Goal: Task Accomplishment & Management: Manage account settings

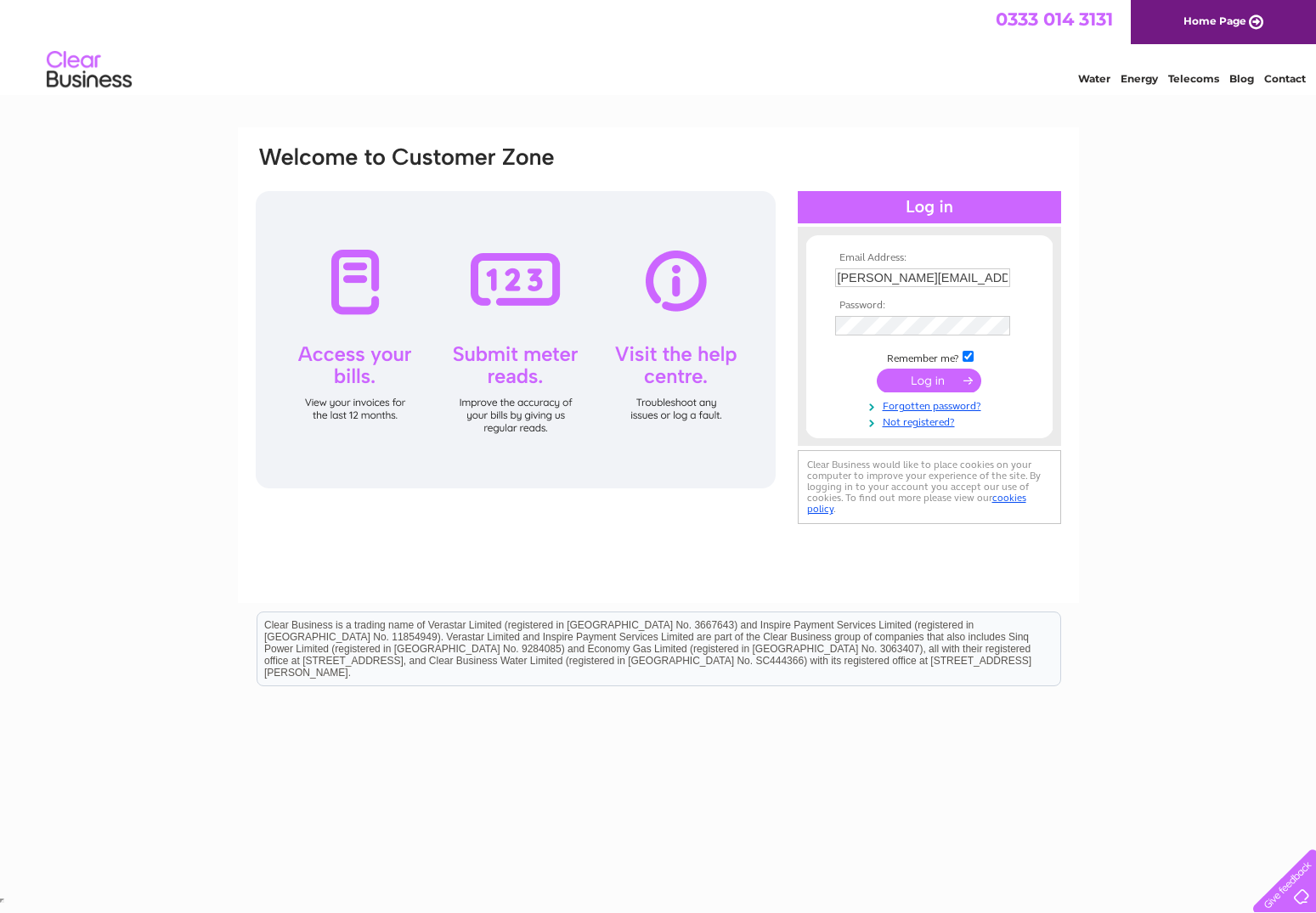
click at [937, 382] on input "submit" at bounding box center [929, 380] width 105 height 24
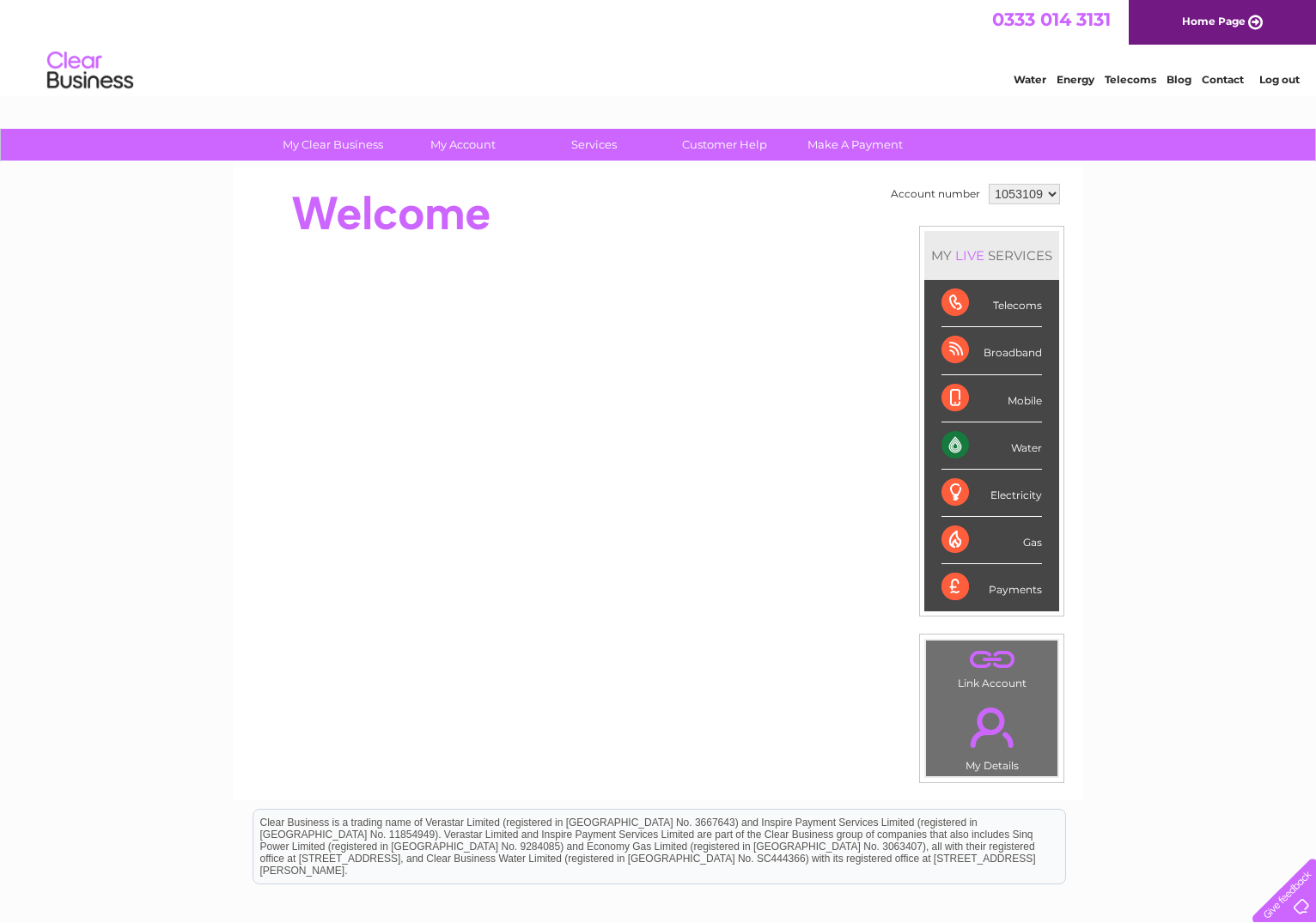
click at [1009, 450] on div "Water" at bounding box center [992, 446] width 100 height 47
click at [946, 446] on div "Water" at bounding box center [992, 446] width 100 height 47
click at [947, 446] on div "Water" at bounding box center [992, 446] width 100 height 47
click at [1006, 442] on div "Water" at bounding box center [992, 446] width 100 height 47
click at [1023, 448] on div "Water" at bounding box center [992, 446] width 100 height 47
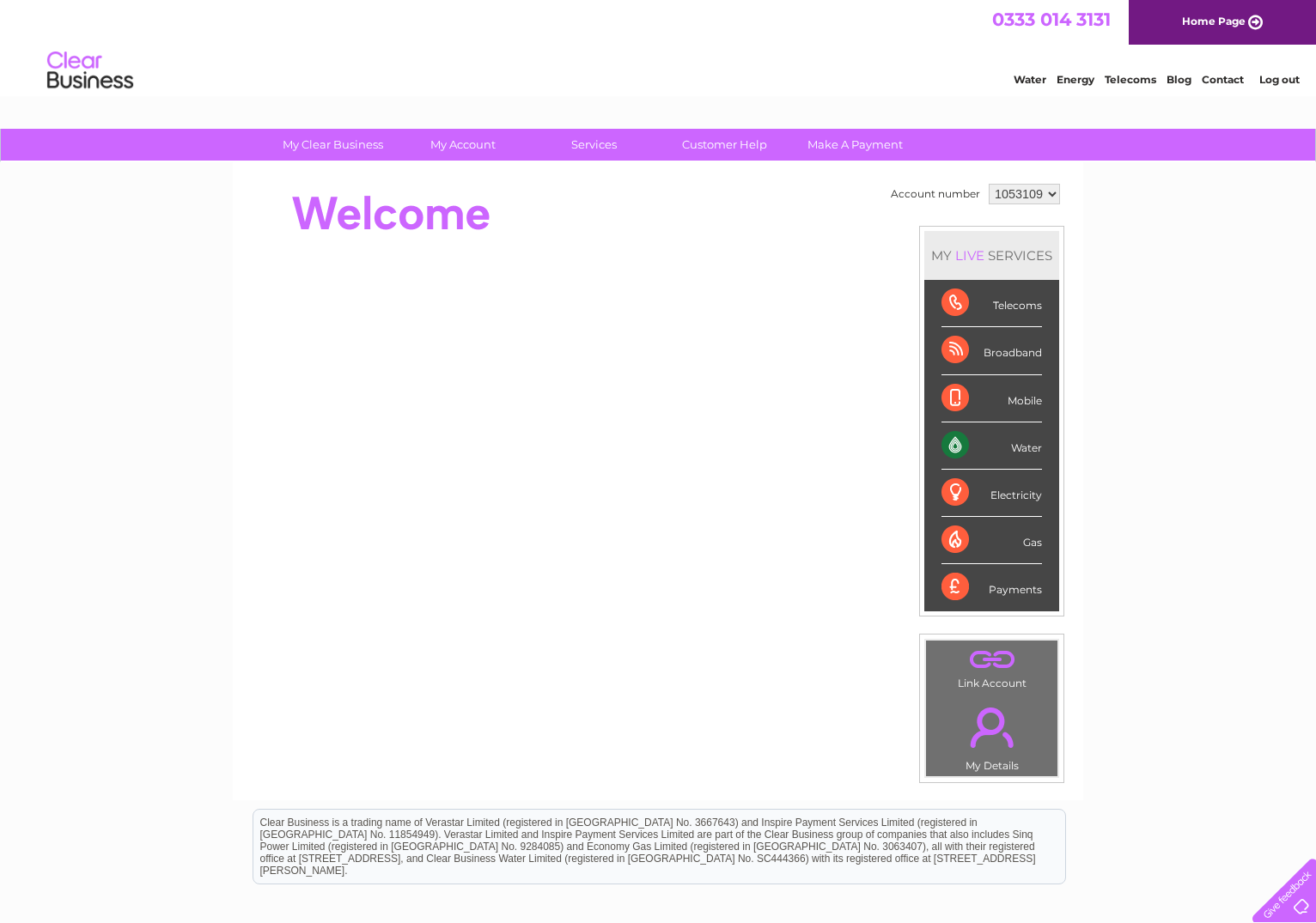
click at [1023, 448] on div "Water" at bounding box center [992, 446] width 100 height 47
click at [955, 447] on div "Water" at bounding box center [992, 446] width 100 height 47
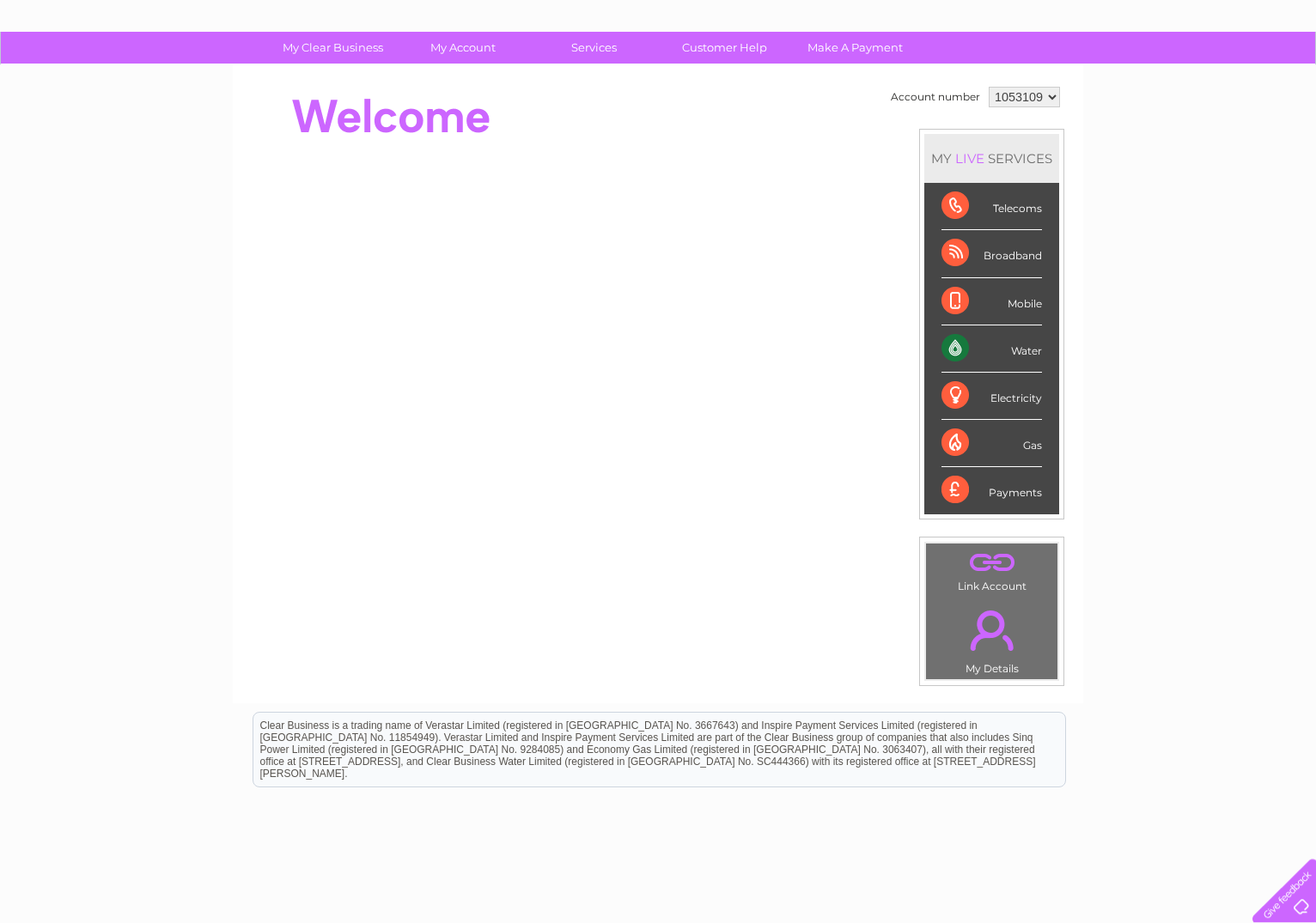
scroll to position [95, 0]
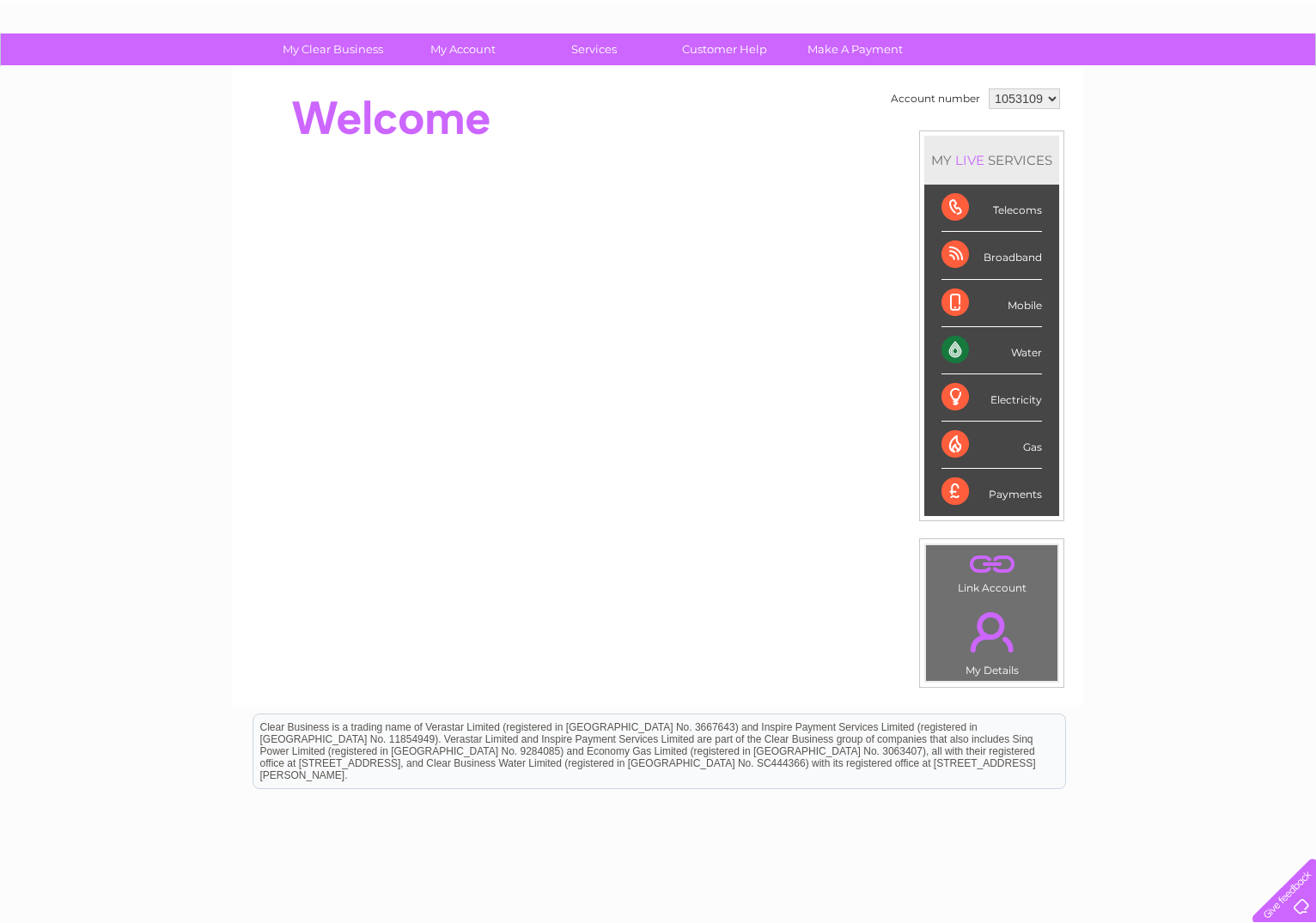
click at [1012, 400] on div "Electricity" at bounding box center [992, 397] width 100 height 47
click at [947, 355] on div "Water" at bounding box center [992, 350] width 100 height 47
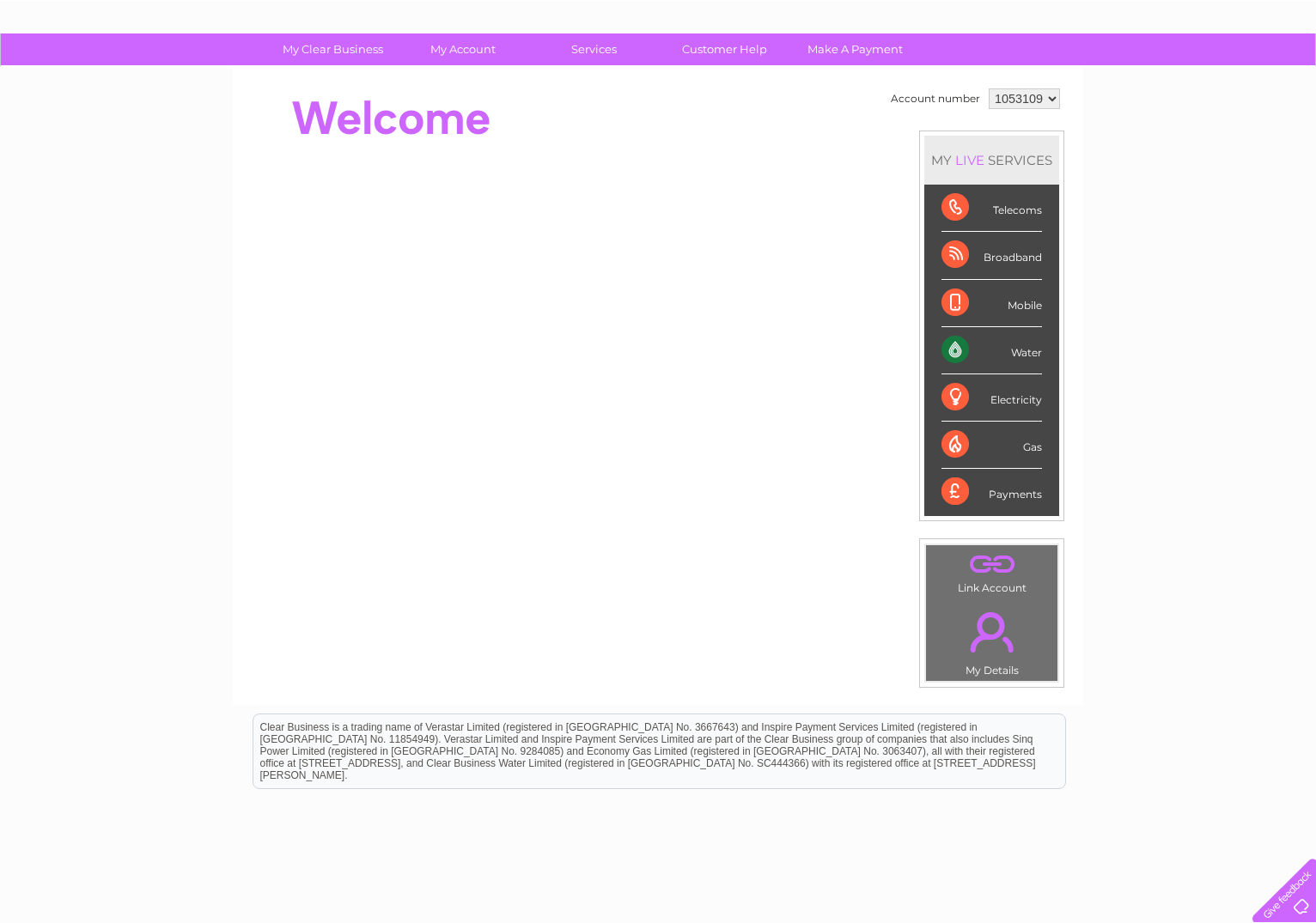
click at [947, 355] on div "Water" at bounding box center [992, 350] width 100 height 47
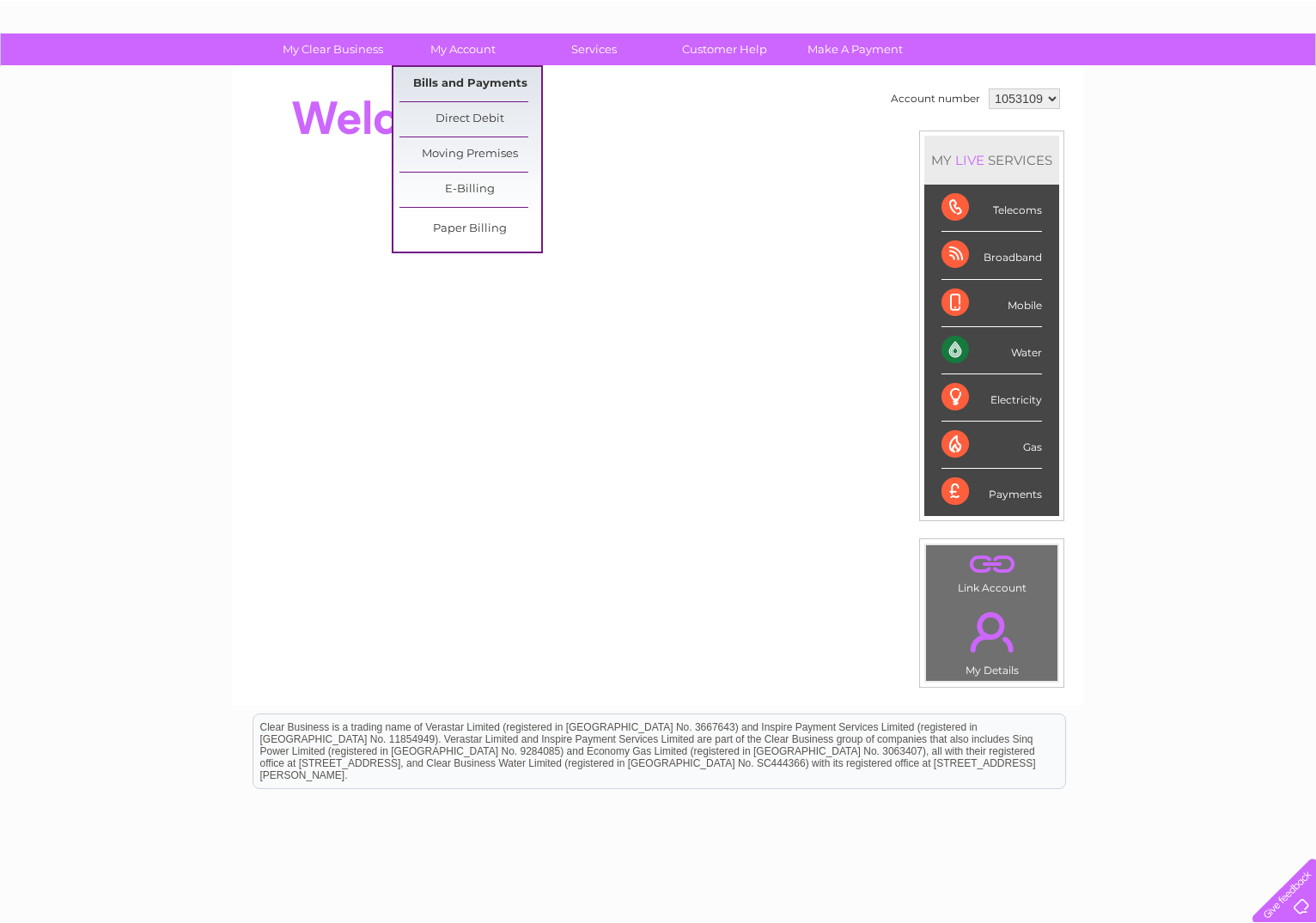
click at [462, 83] on link "Bills and Payments" at bounding box center [470, 85] width 142 height 35
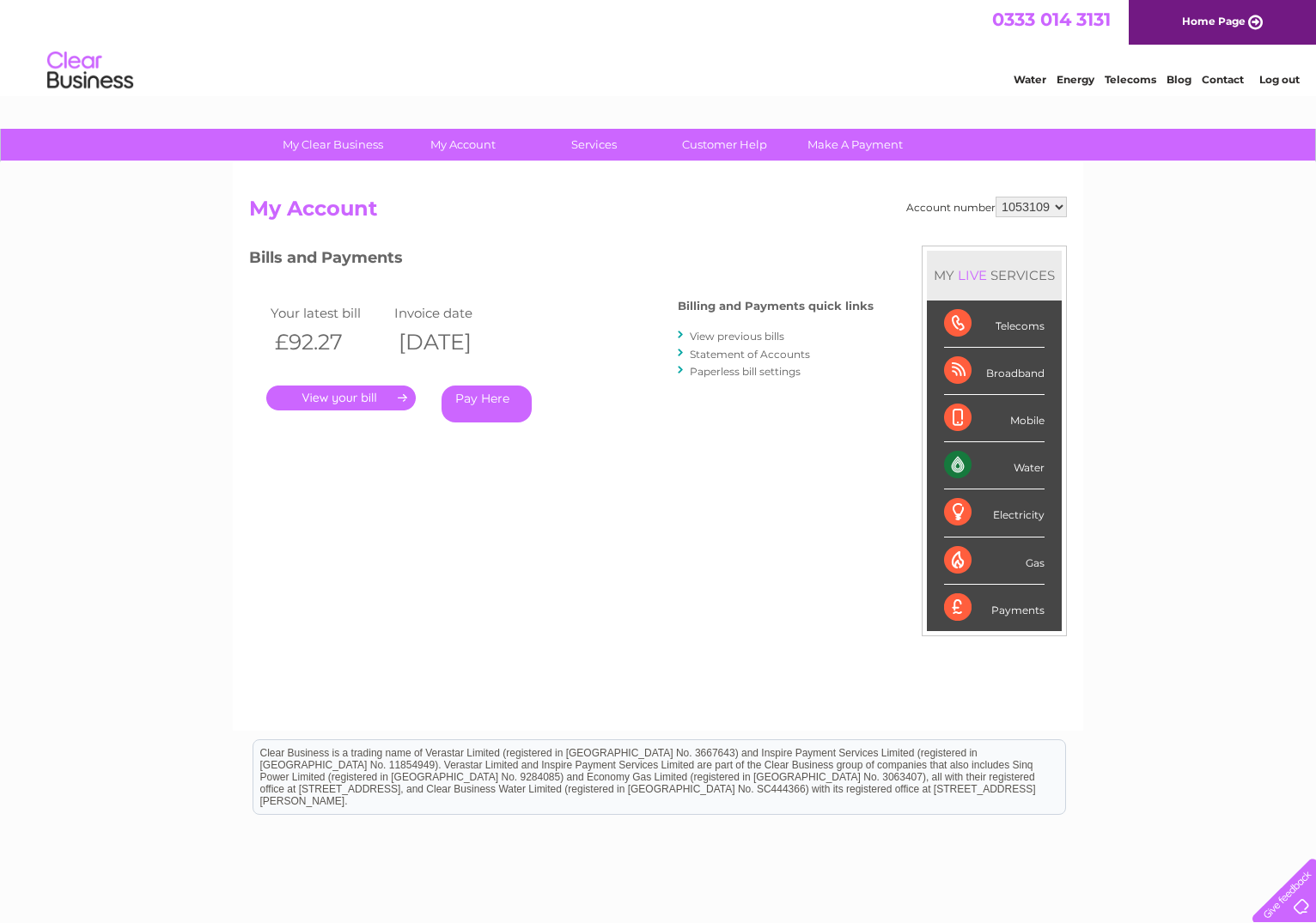
click at [338, 394] on link "." at bounding box center [341, 398] width 149 height 25
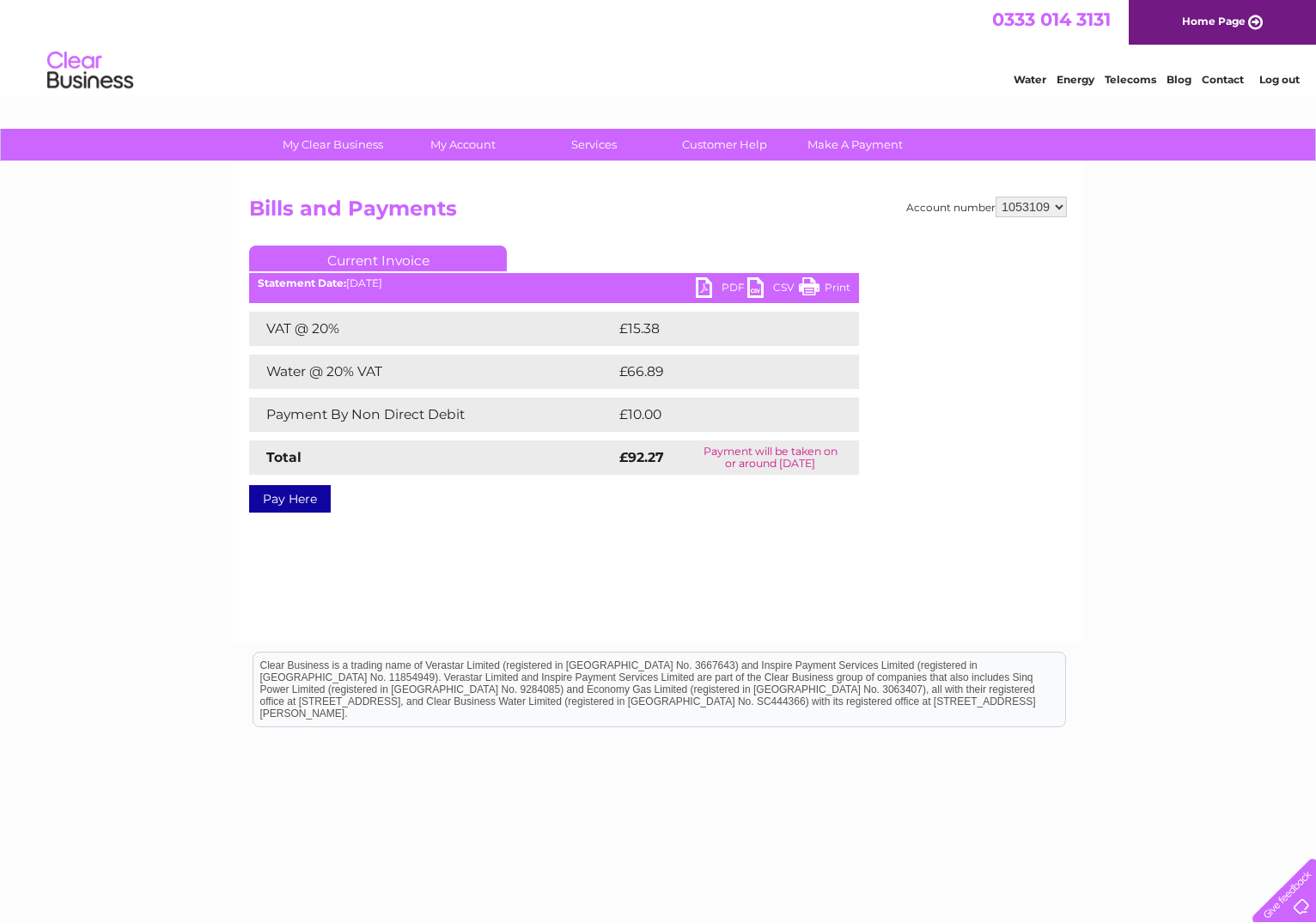
scroll to position [27, 0]
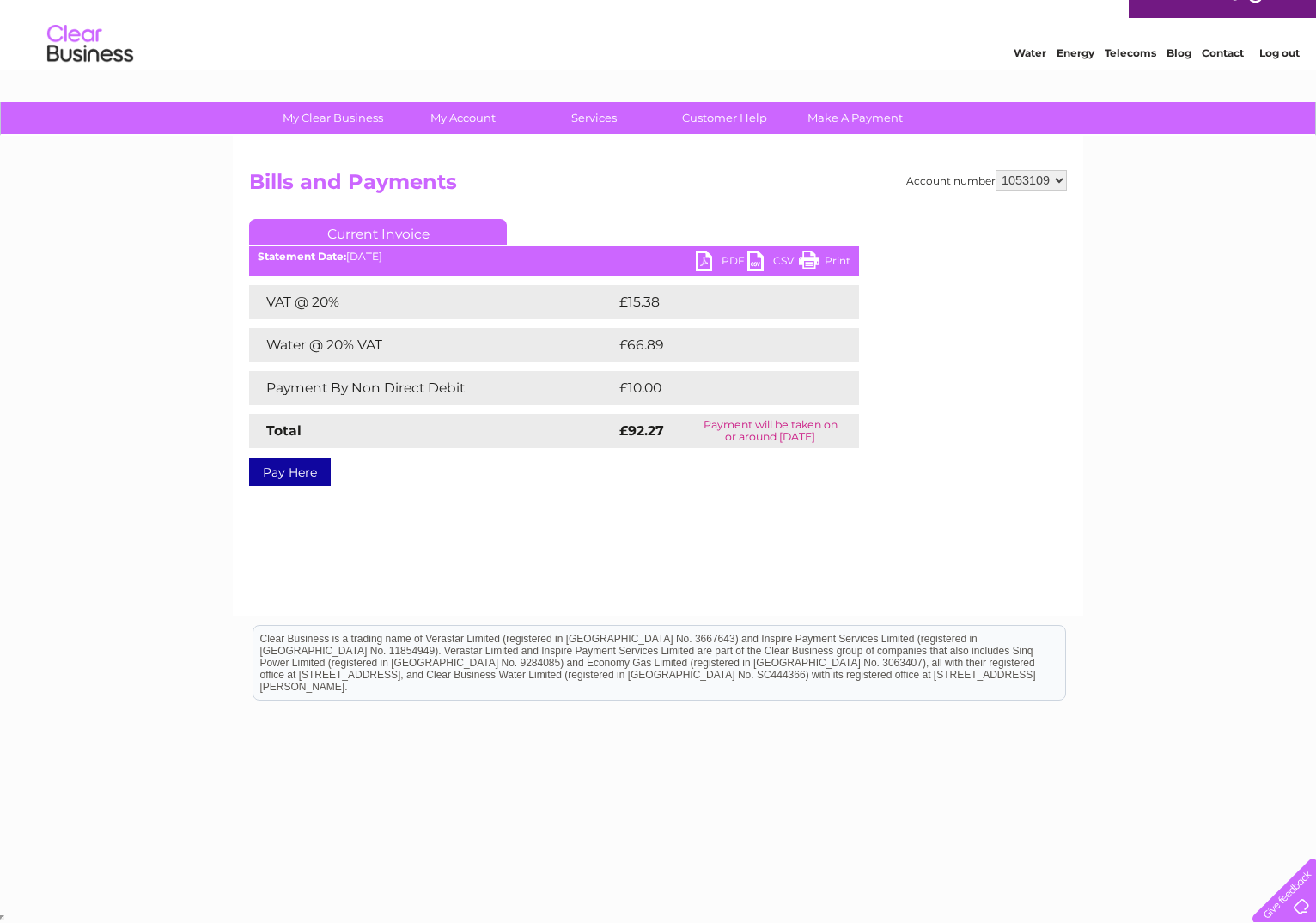
click at [710, 266] on link "PDF" at bounding box center [722, 263] width 52 height 25
